Goal: Information Seeking & Learning: Learn about a topic

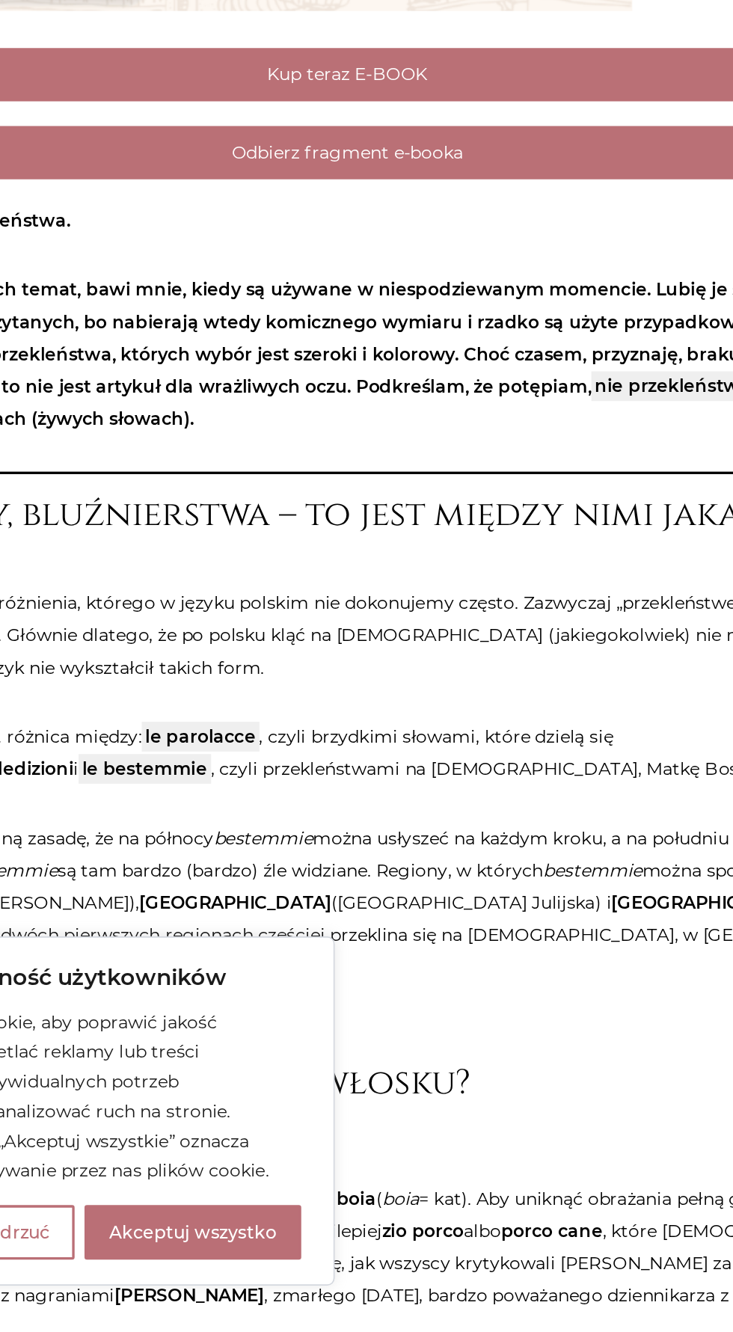
scroll to position [31, 0]
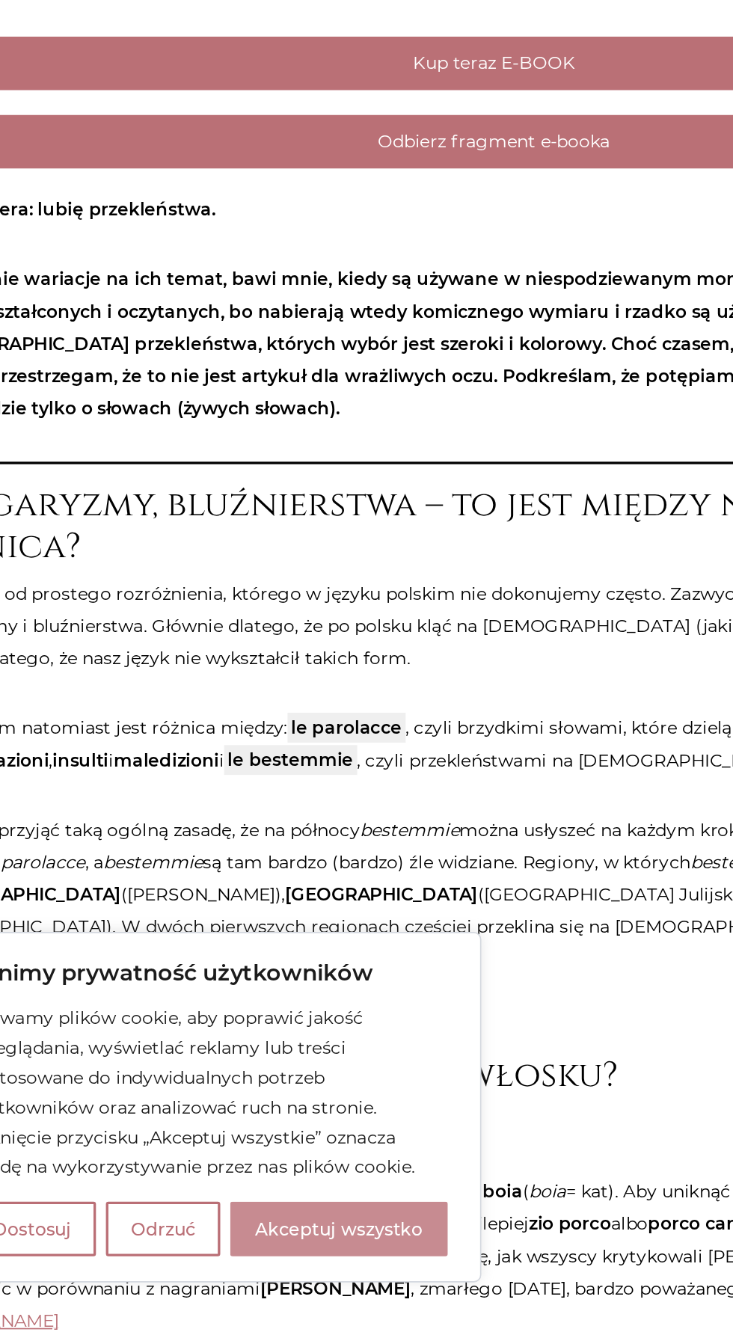
click at [299, 1282] on button "Akceptuj wszystko" at bounding box center [273, 1270] width 131 height 33
checkbox input "true"
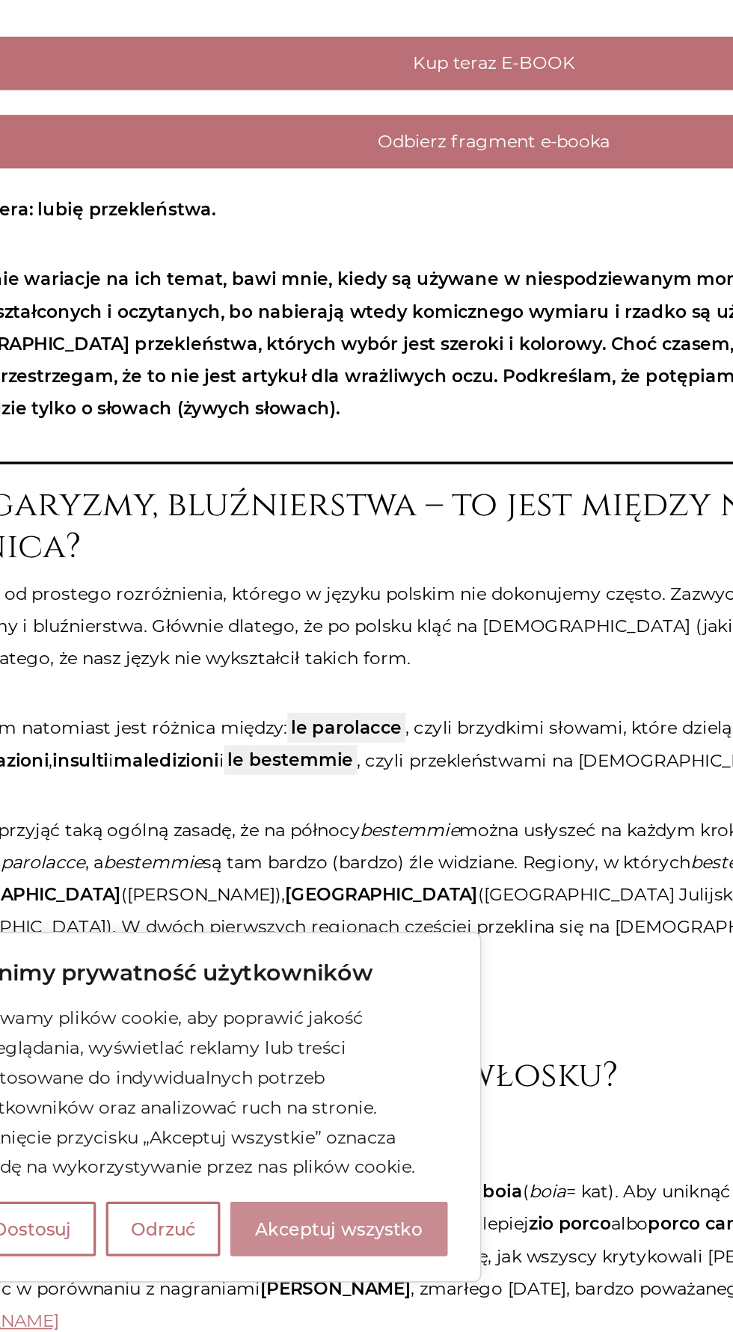
checkbox input "true"
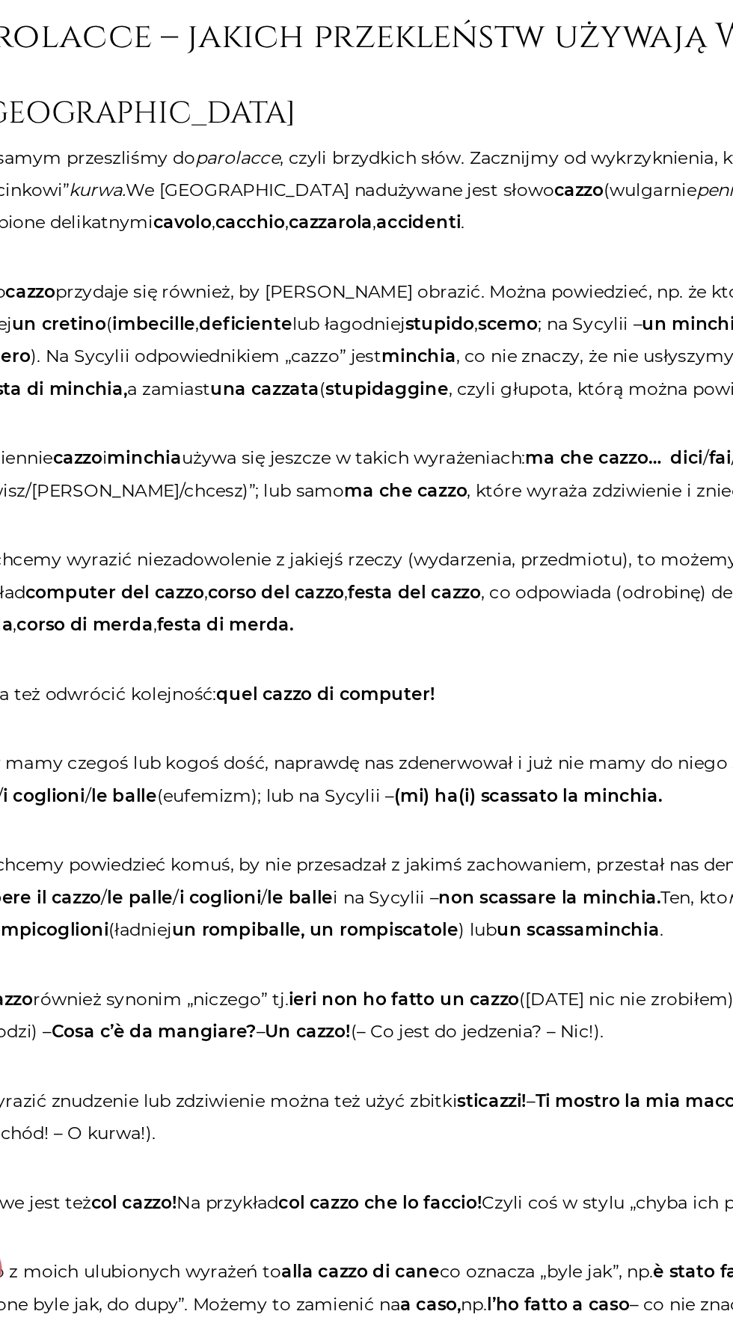
scroll to position [1287, 0]
